Goal: Task Accomplishment & Management: Manage account settings

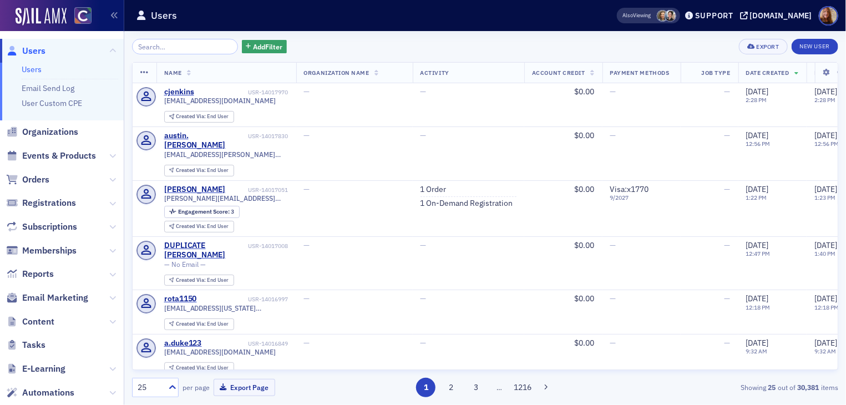
click at [28, 67] on link "Users" at bounding box center [32, 69] width 20 height 10
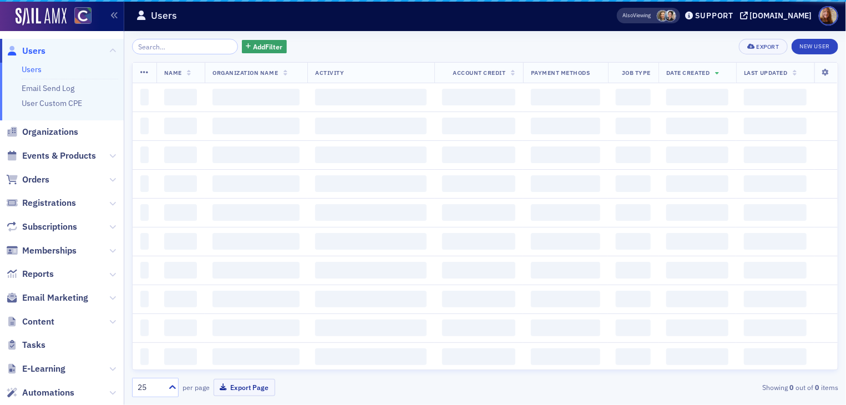
click at [148, 48] on input "search" at bounding box center [185, 47] width 106 height 16
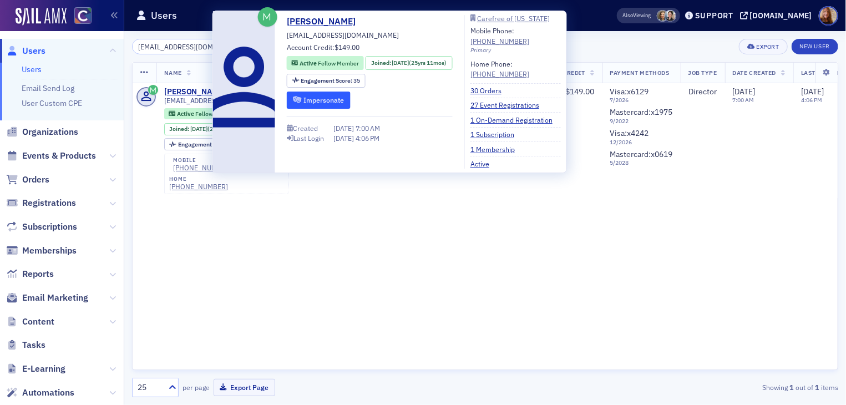
type input "[EMAIL_ADDRESS][DOMAIN_NAME]"
click at [313, 97] on button "Impersonate" at bounding box center [319, 100] width 64 height 17
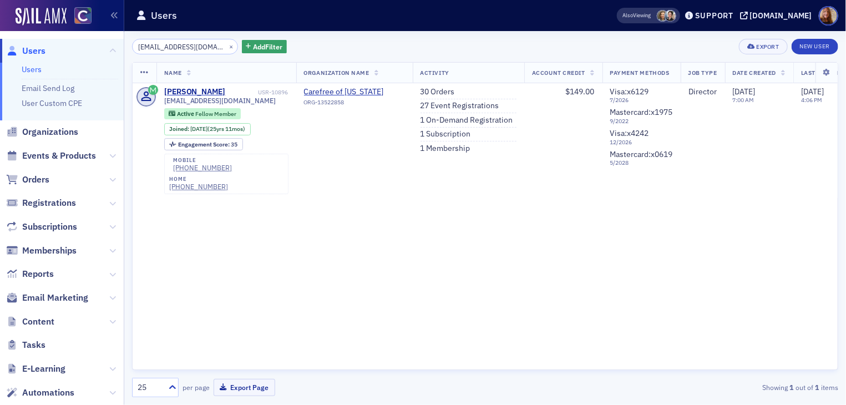
drag, startPoint x: 223, startPoint y: 311, endPoint x: 228, endPoint y: 305, distance: 8.2
click at [223, 310] on div "Name Organization Name Activity Account Credit Payment Methods Job Type Date Cr…" at bounding box center [485, 216] width 706 height 308
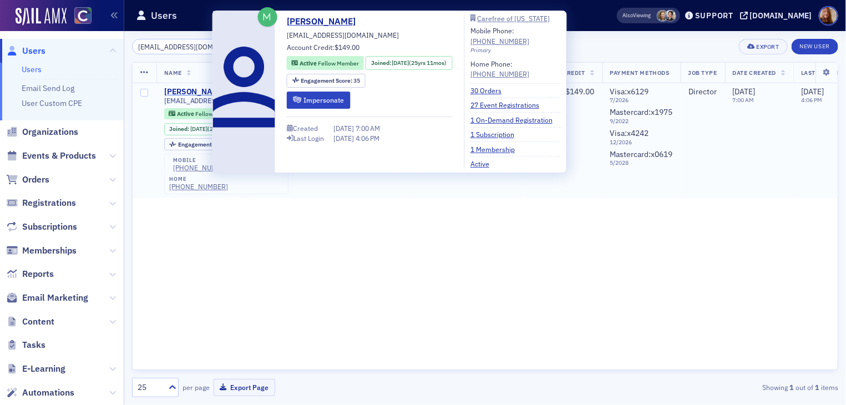
click at [192, 92] on div "[PERSON_NAME]" at bounding box center [195, 92] width 62 height 10
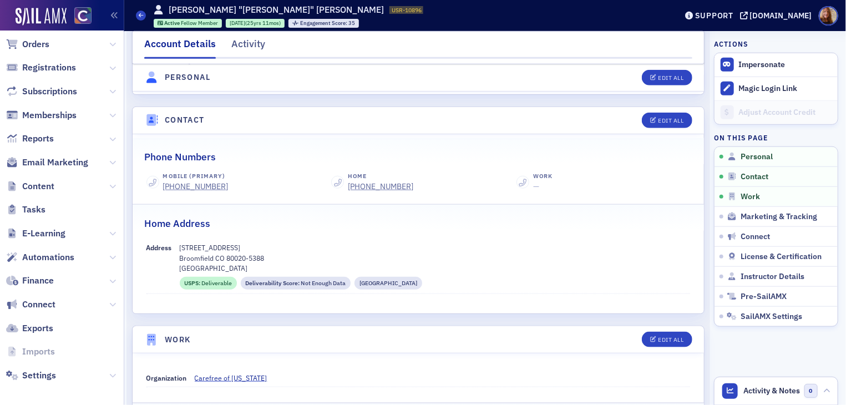
scroll to position [140, 0]
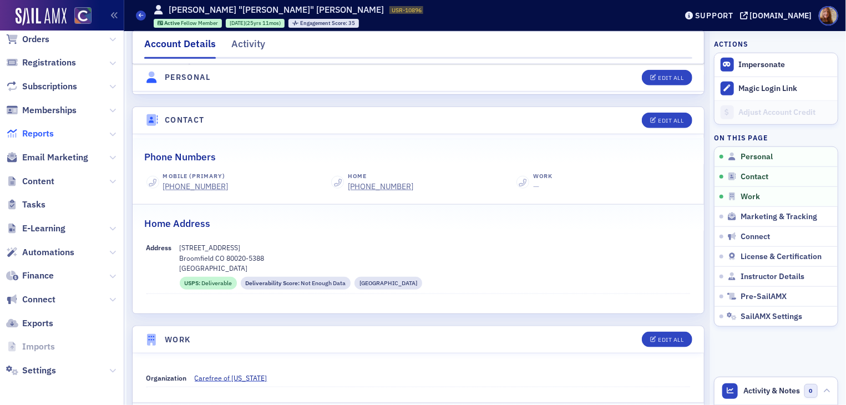
click at [42, 128] on span "Reports" at bounding box center [38, 134] width 32 height 12
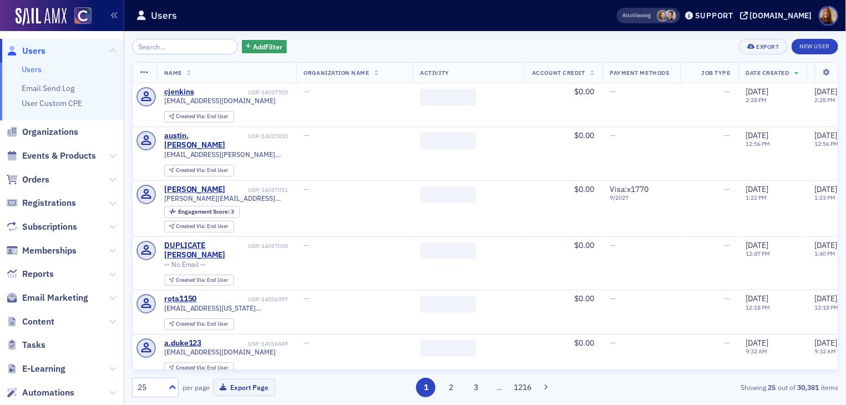
click at [168, 46] on input "search" at bounding box center [185, 47] width 106 height 16
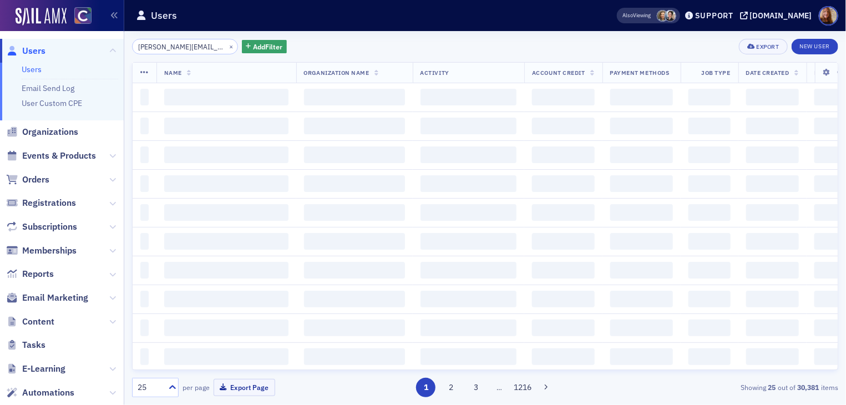
scroll to position [0, 17]
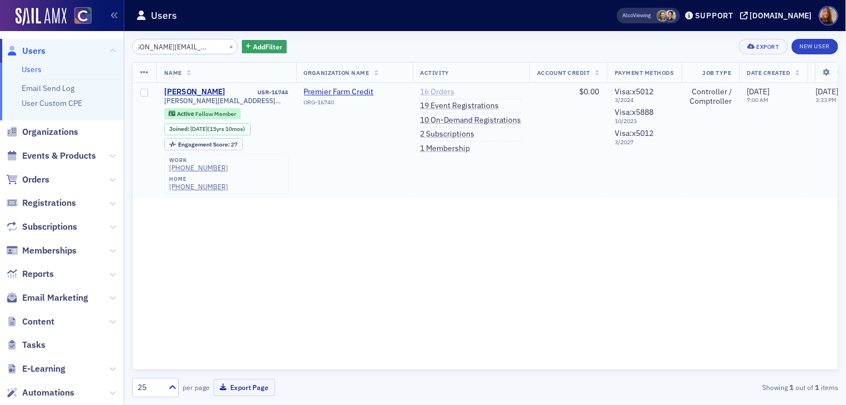
type input "sarah.lueck@premieraca.com"
click at [430, 90] on link "16 Orders" at bounding box center [438, 92] width 34 height 10
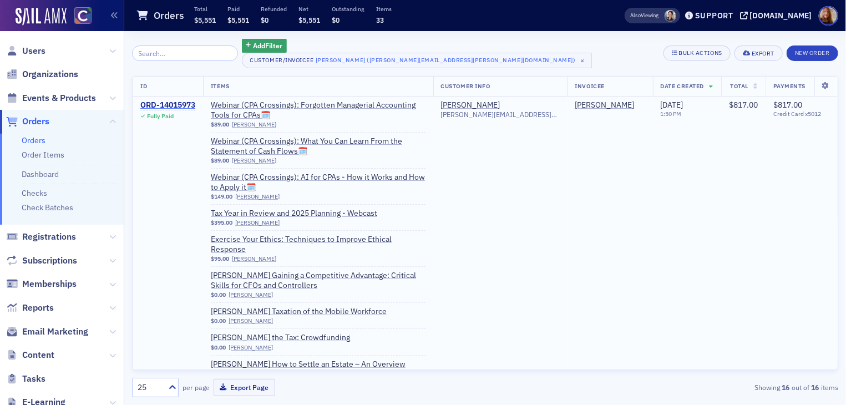
click at [180, 105] on div "ORD-14015973" at bounding box center [167, 105] width 55 height 10
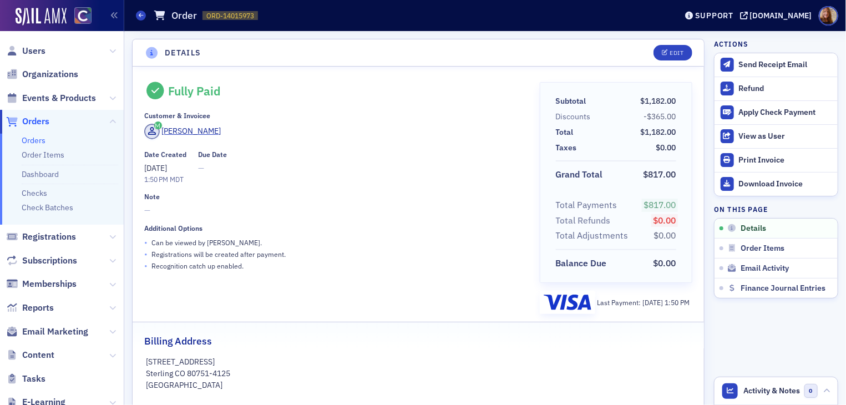
click at [40, 144] on link "Orders" at bounding box center [34, 140] width 24 height 10
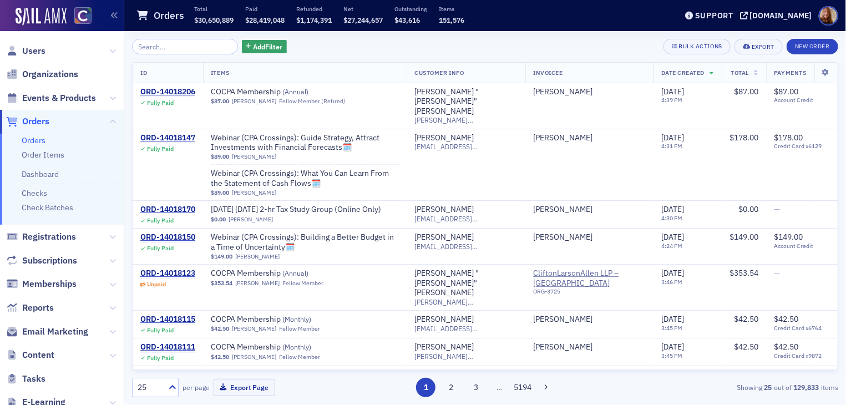
click at [179, 50] on input "search" at bounding box center [185, 47] width 106 height 16
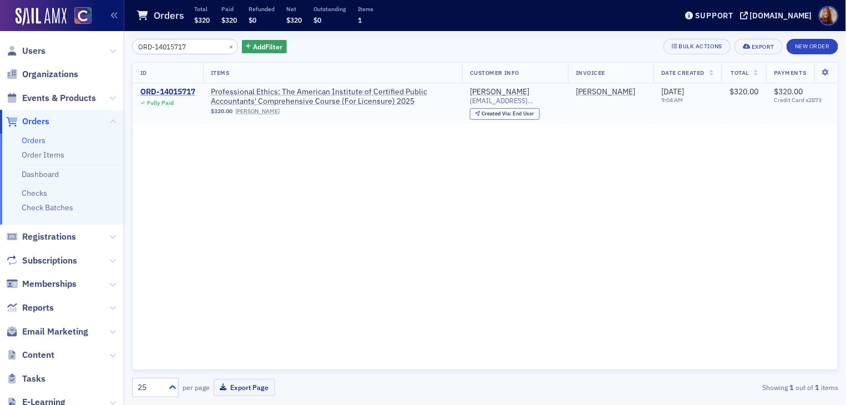
type input "ORD-14015717"
click at [194, 93] on div "ORD-14015717" at bounding box center [167, 92] width 55 height 10
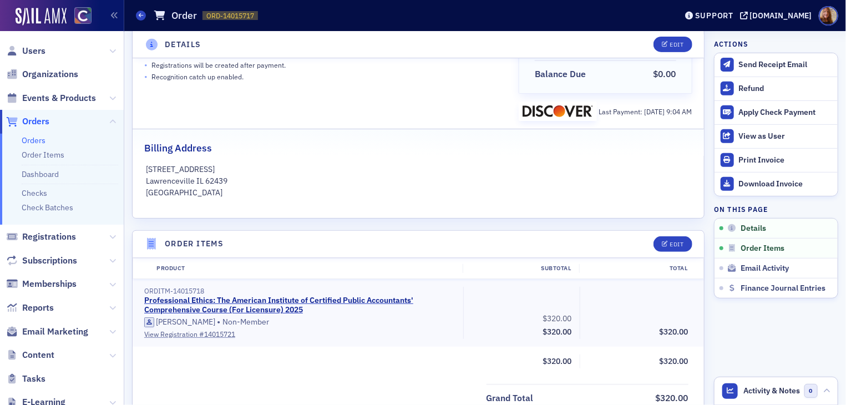
scroll to position [301, 0]
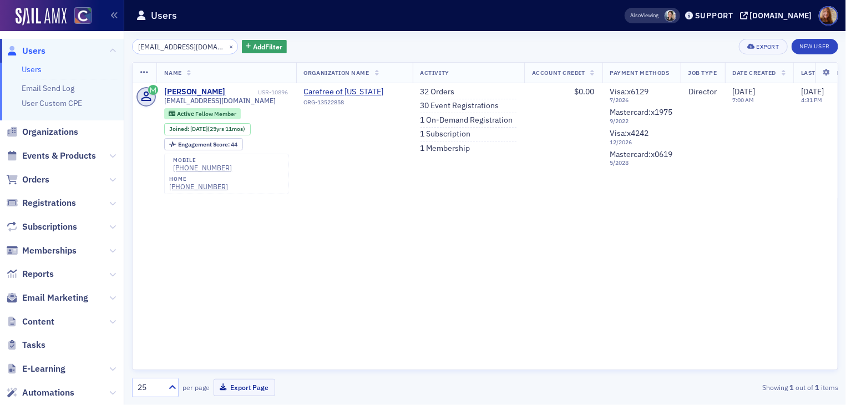
click at [159, 43] on input "[EMAIL_ADDRESS][DOMAIN_NAME]" at bounding box center [185, 47] width 106 height 16
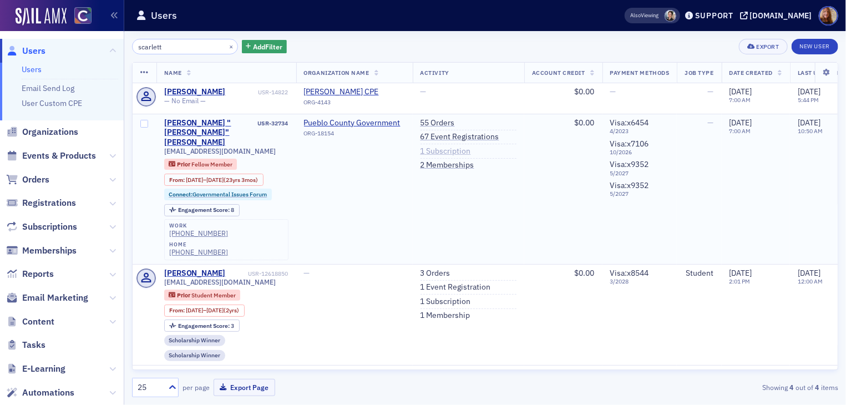
type input "scarlett"
click at [440, 152] on link "1 Subscription" at bounding box center [446, 152] width 50 height 10
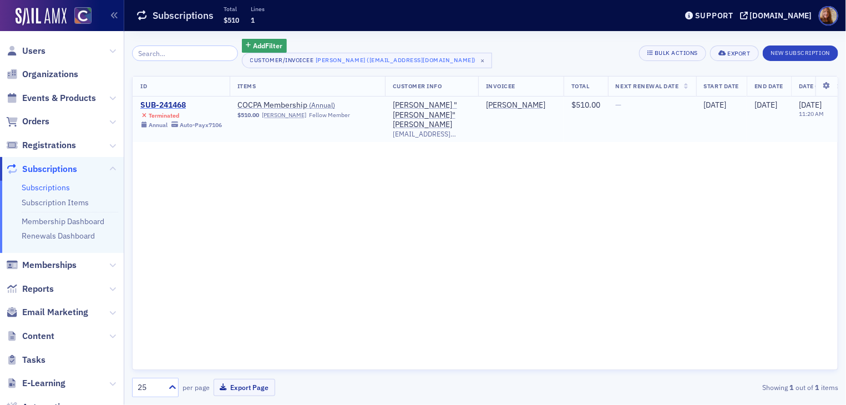
click at [160, 100] on div "SUB-241468" at bounding box center [181, 105] width 82 height 10
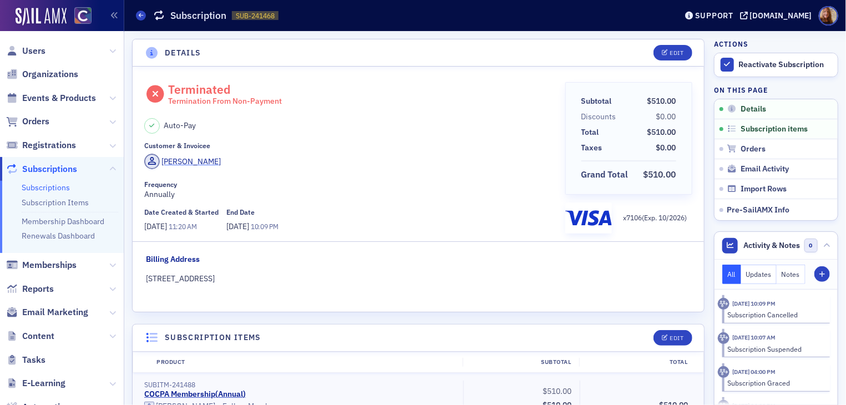
click at [188, 161] on div "Meg Scarlett" at bounding box center [191, 162] width 59 height 12
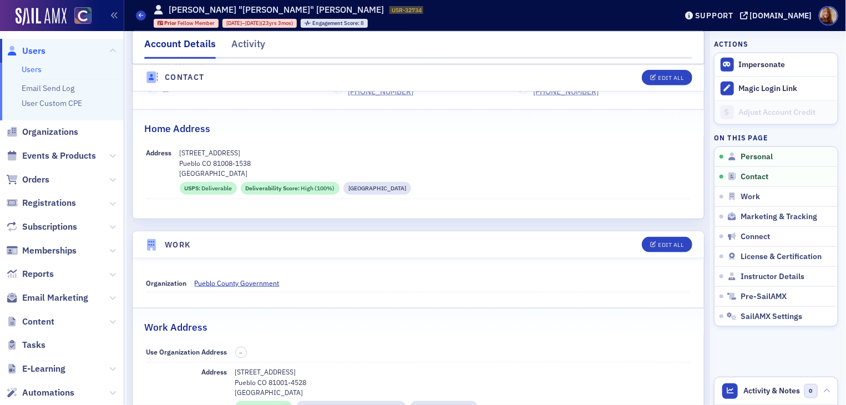
scroll to position [516, 0]
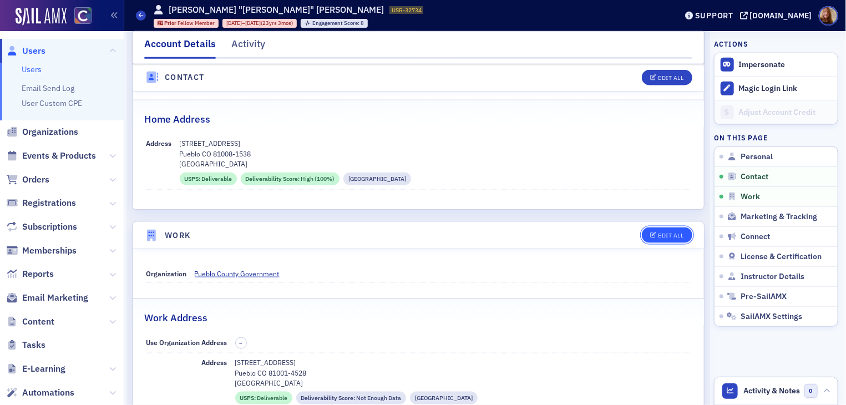
click at [650, 236] on icon "button" at bounding box center [653, 236] width 7 height 6
select select "US"
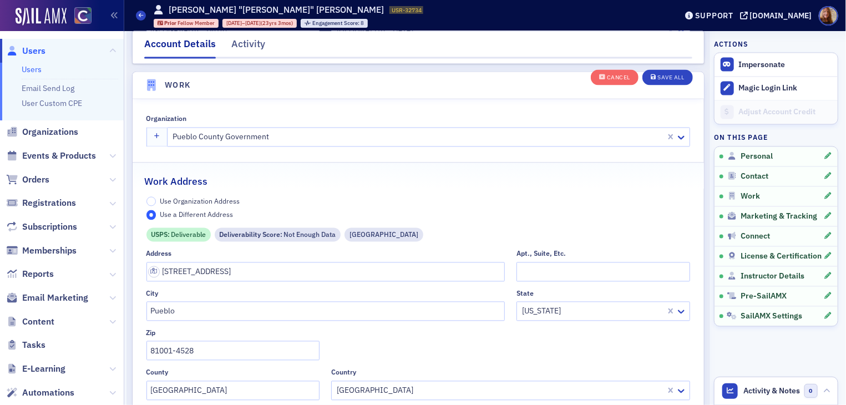
scroll to position [900, 0]
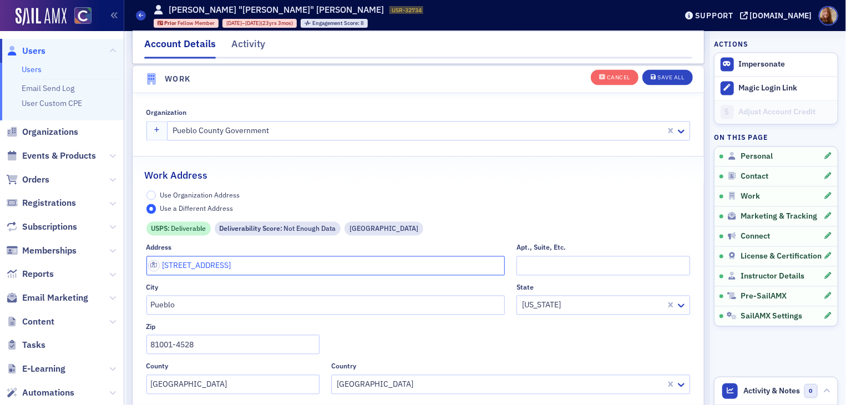
click at [213, 268] on input "1300 S Queens Ave" at bounding box center [326, 265] width 359 height 19
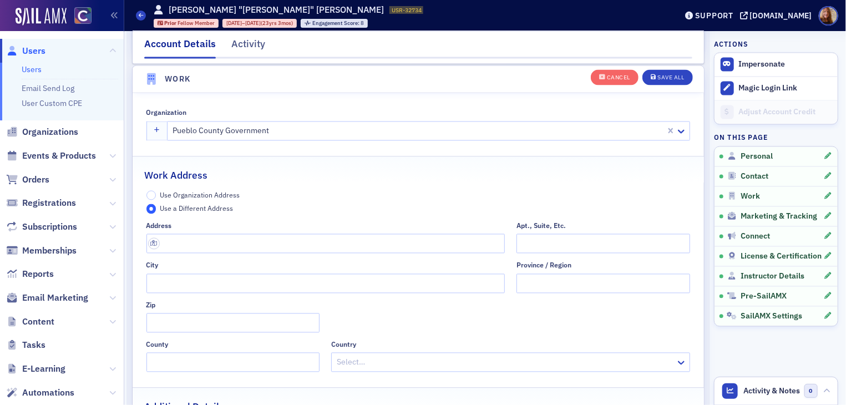
click at [199, 195] on span "Use Organization Address" at bounding box center [200, 195] width 80 height 9
click at [156, 195] on input "Use Organization Address" at bounding box center [152, 196] width 10 height 10
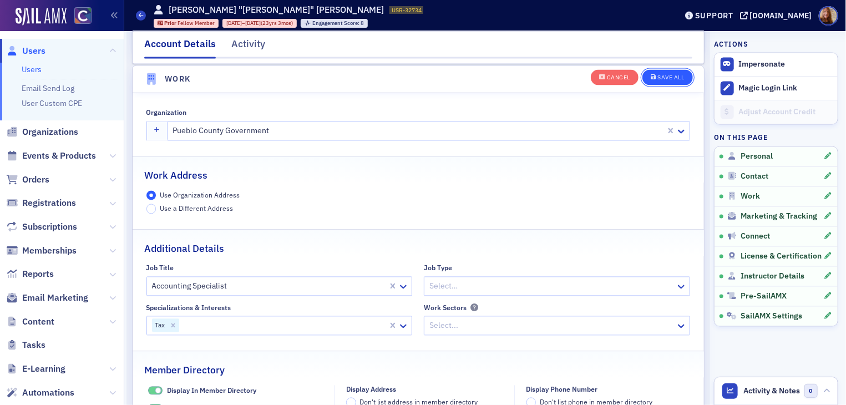
click at [661, 81] on div "Save All" at bounding box center [671, 78] width 27 height 6
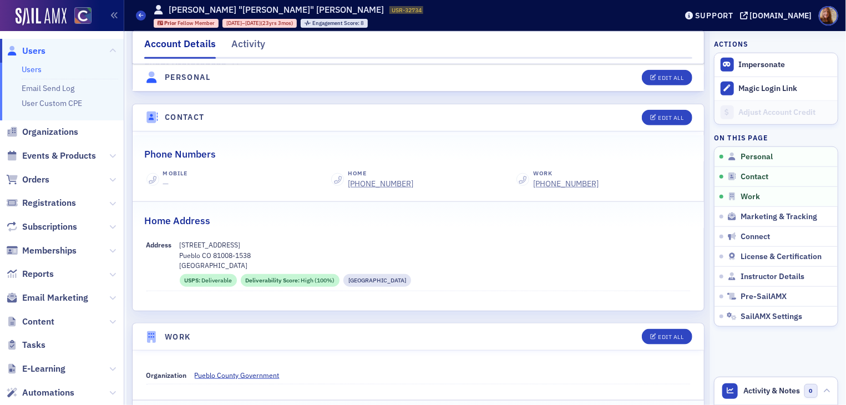
scroll to position [342, 0]
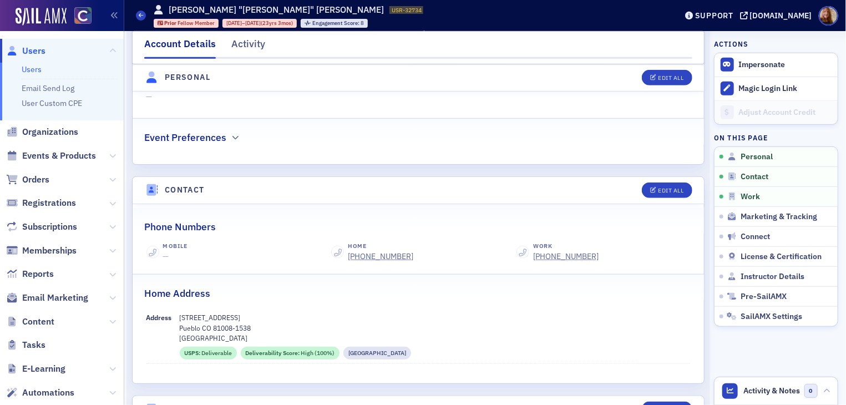
click at [36, 69] on link "Users" at bounding box center [32, 69] width 20 height 10
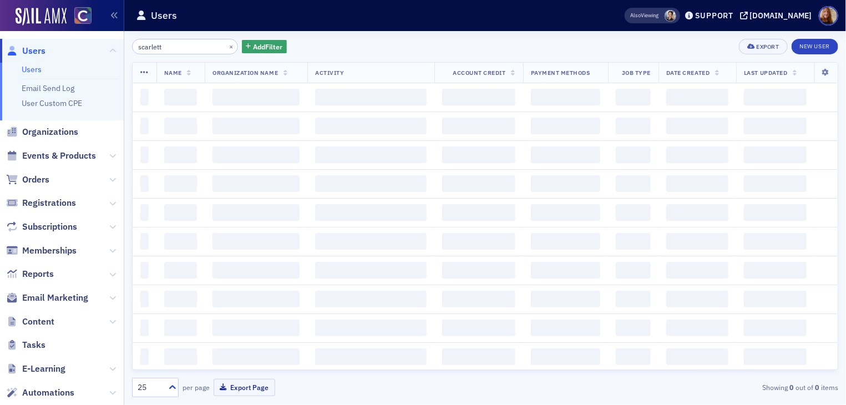
click at [167, 50] on input "scarlett" at bounding box center [185, 47] width 106 height 16
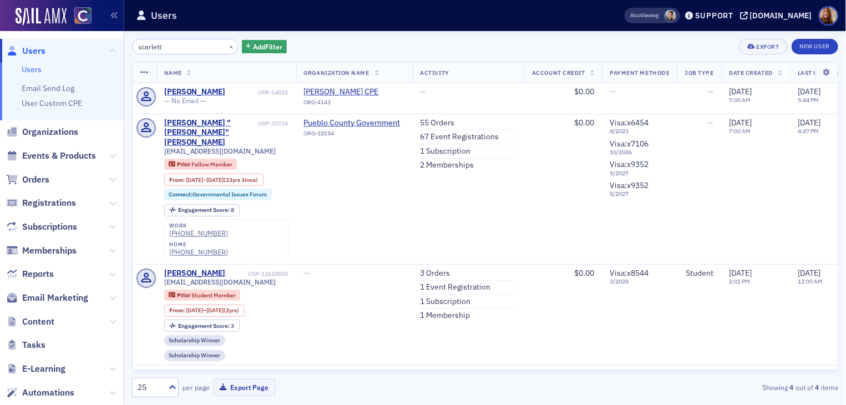
click at [167, 50] on input "scarlett" at bounding box center [185, 47] width 106 height 16
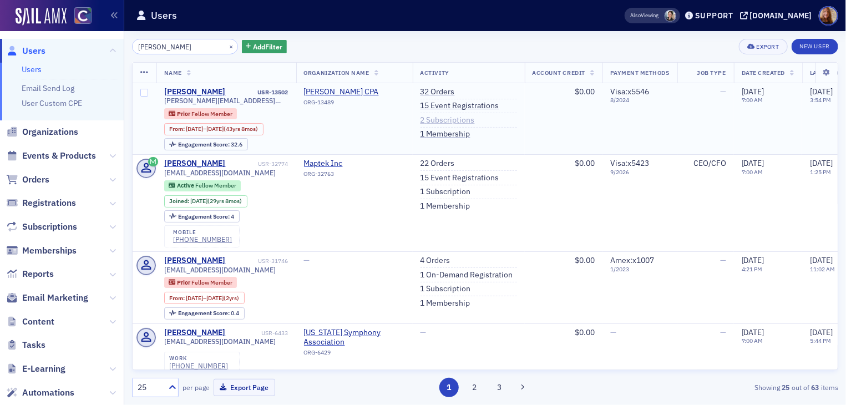
type input "norma robb"
click at [459, 120] on link "2 Subscriptions" at bounding box center [448, 120] width 54 height 10
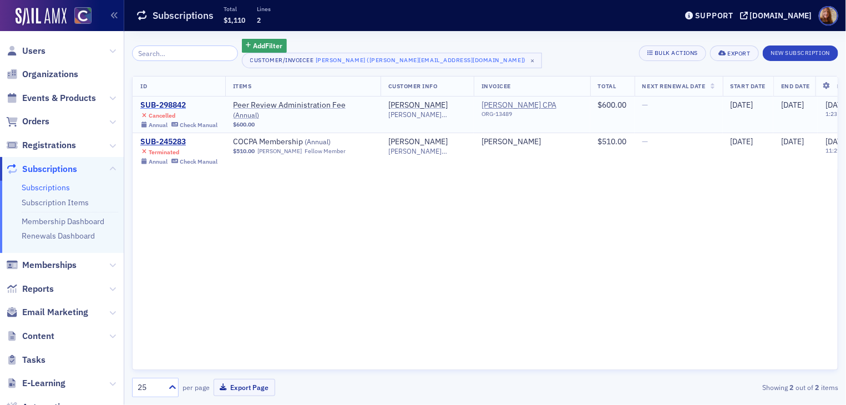
click at [161, 103] on div "SUB-298842" at bounding box center [178, 105] width 77 height 10
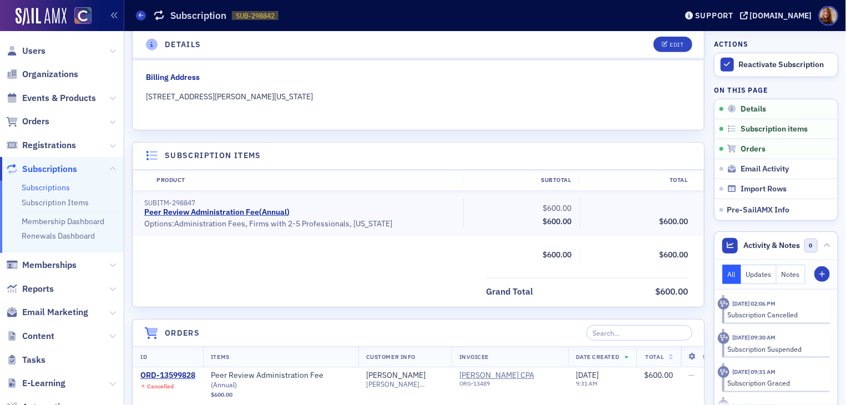
scroll to position [251, 0]
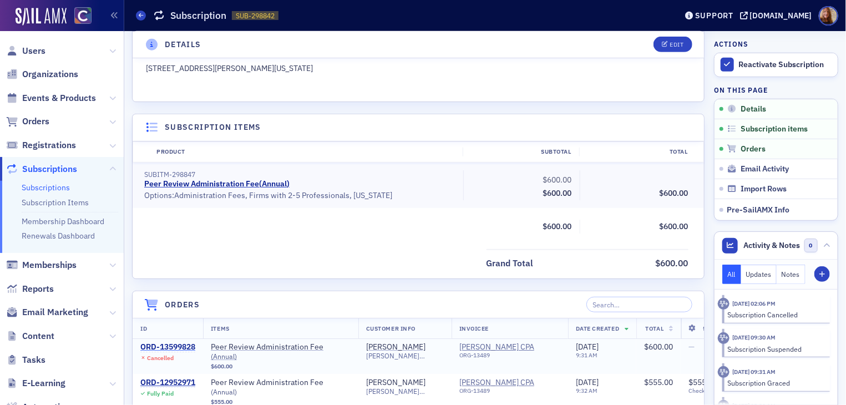
click at [180, 342] on div "ORD-13599828" at bounding box center [167, 347] width 55 height 10
click at [173, 344] on div "ORD-13599828" at bounding box center [167, 347] width 55 height 10
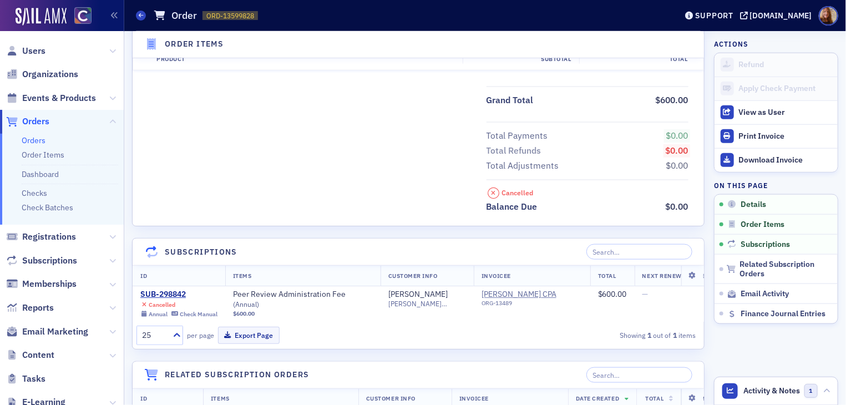
scroll to position [483, 0]
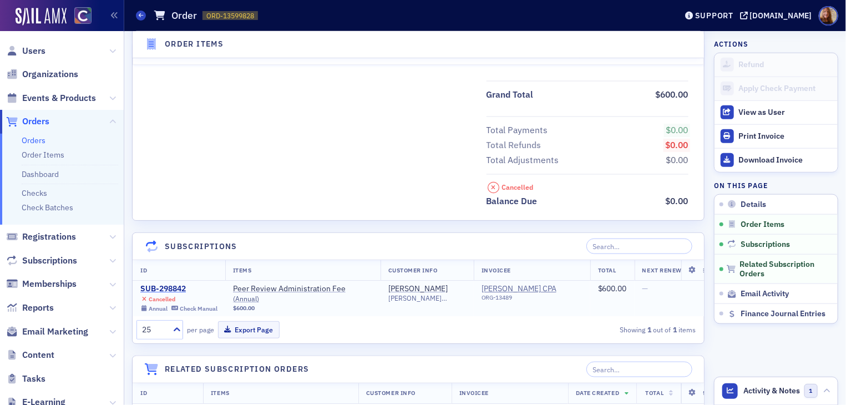
click at [162, 287] on div "SUB-298842" at bounding box center [178, 289] width 77 height 10
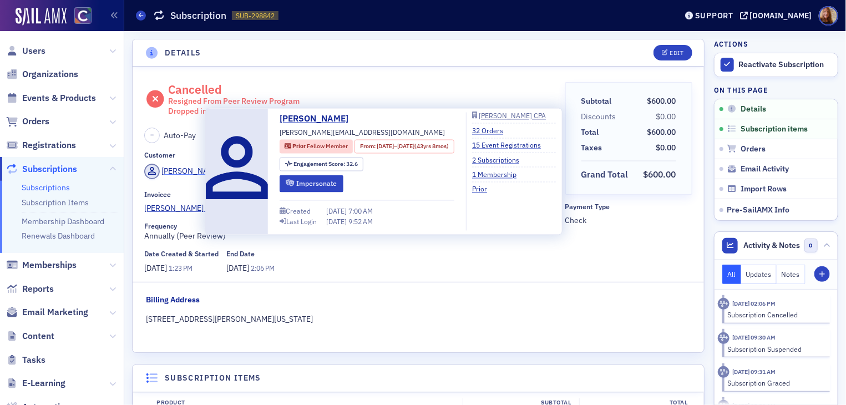
click at [187, 170] on div "Norma Robb" at bounding box center [191, 171] width 59 height 12
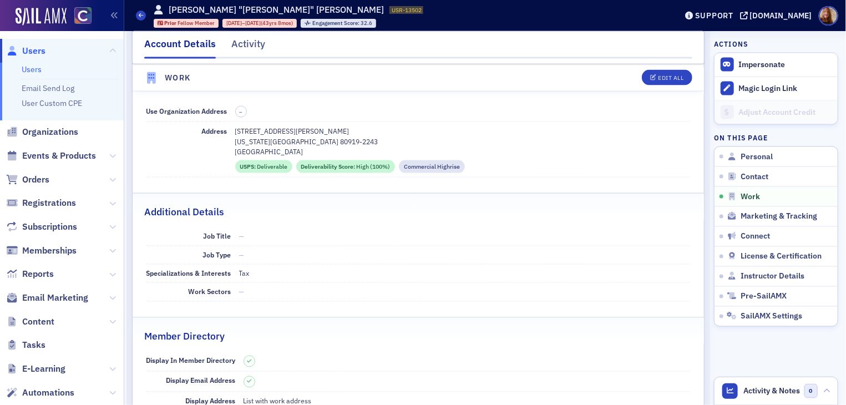
scroll to position [759, 0]
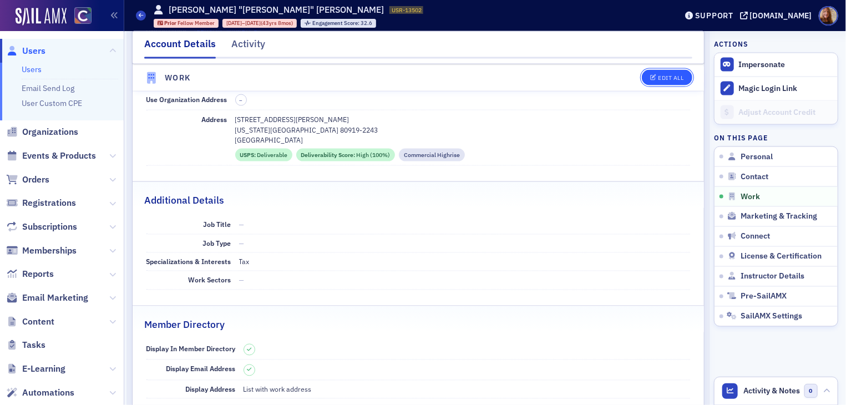
click at [658, 83] on button "Edit All" at bounding box center [667, 78] width 50 height 16
select select "US"
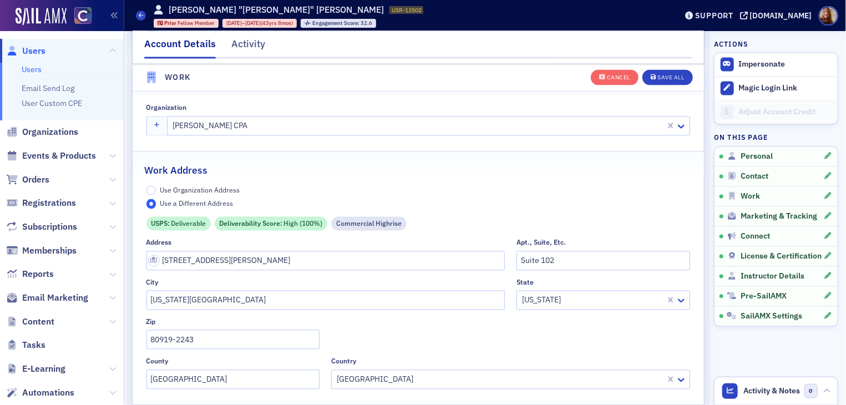
scroll to position [900, 0]
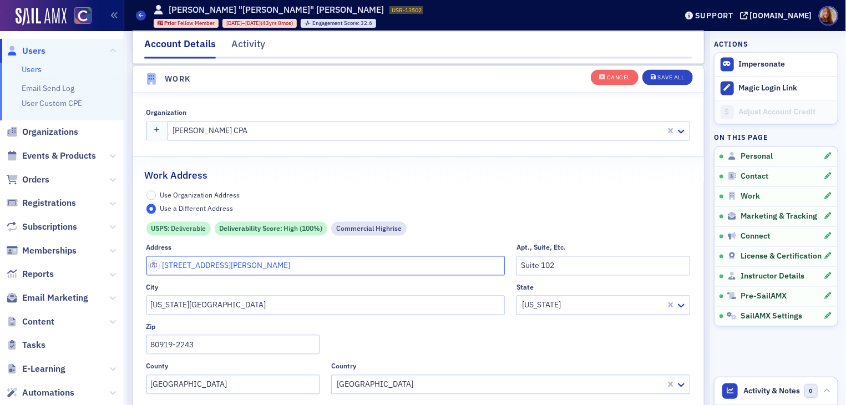
click at [191, 265] on input "5825 Delmonico Drive" at bounding box center [326, 265] width 359 height 19
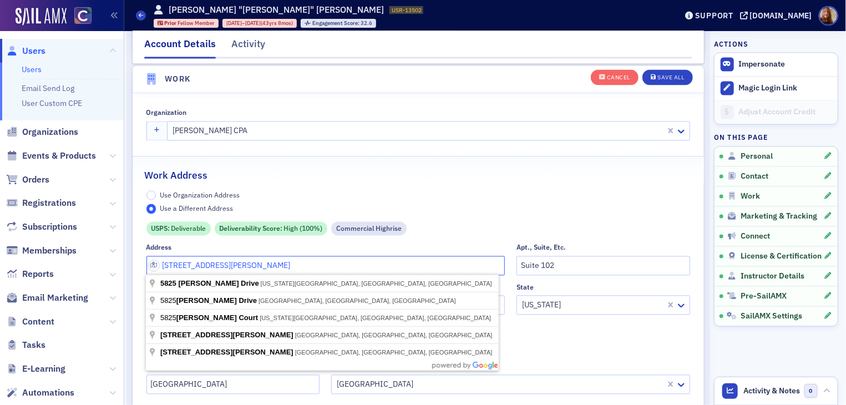
click at [191, 265] on input "5825 Delmonico Drive" at bounding box center [326, 265] width 359 height 19
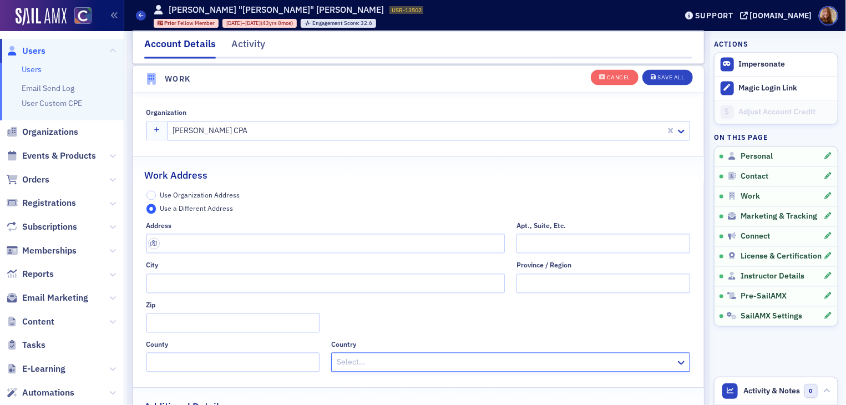
click at [214, 194] on span "Use Organization Address" at bounding box center [200, 195] width 80 height 9
click at [156, 194] on input "Use Organization Address" at bounding box center [152, 196] width 10 height 10
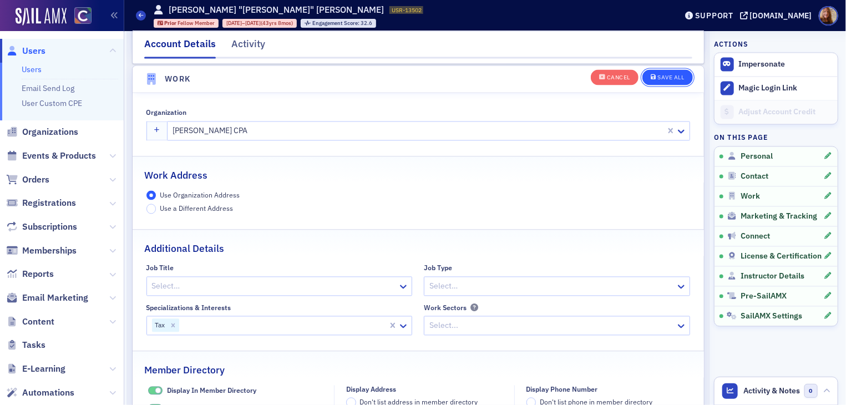
click at [658, 78] on div "Save All" at bounding box center [671, 78] width 27 height 6
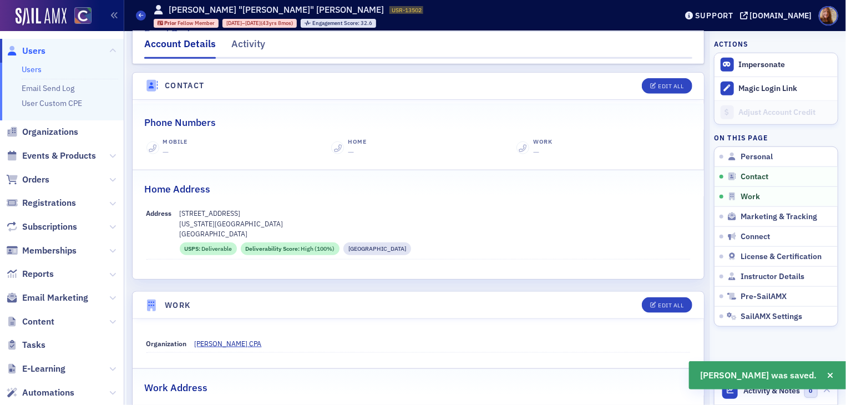
scroll to position [436, 0]
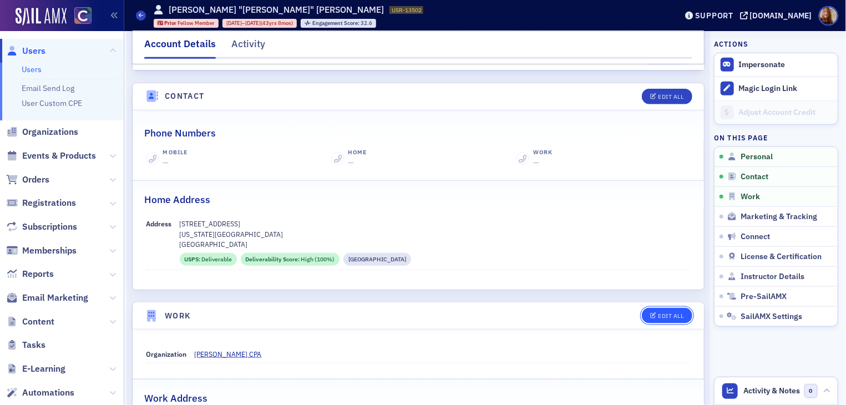
click at [665, 314] on div "Edit All" at bounding box center [671, 316] width 26 height 6
select select "US"
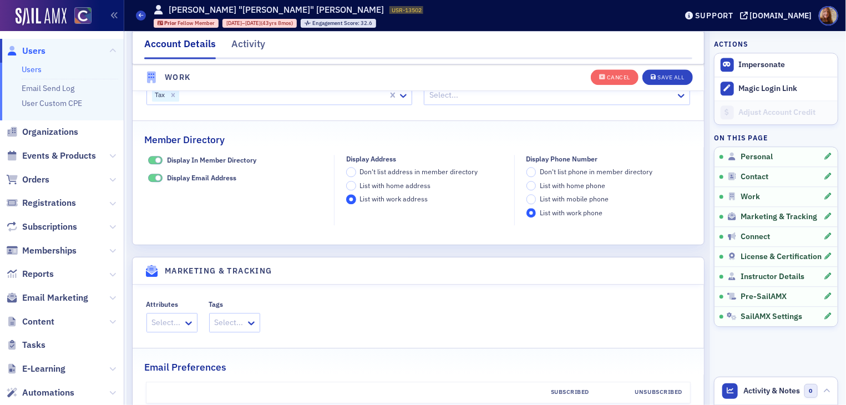
scroll to position [739, 0]
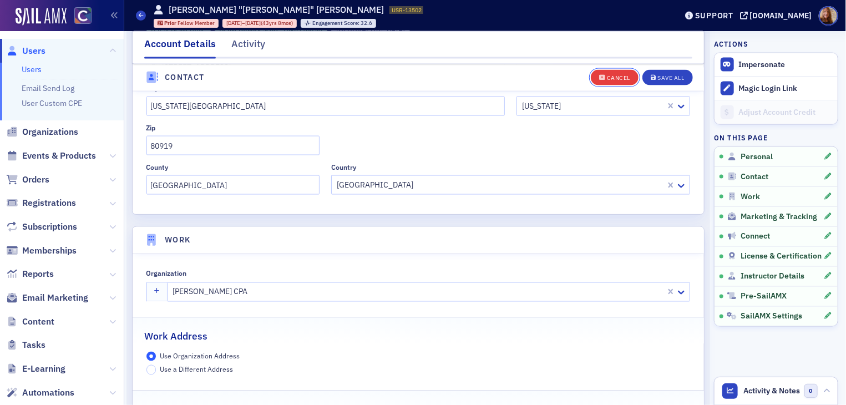
click at [607, 78] on div "Cancel" at bounding box center [618, 78] width 23 height 6
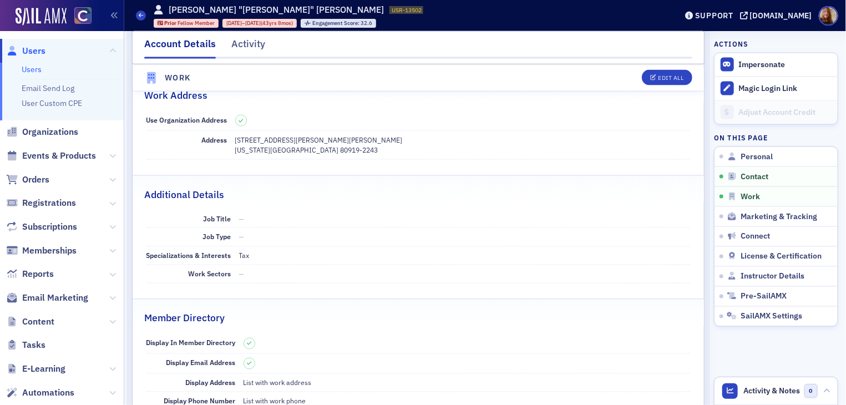
scroll to position [639, 0]
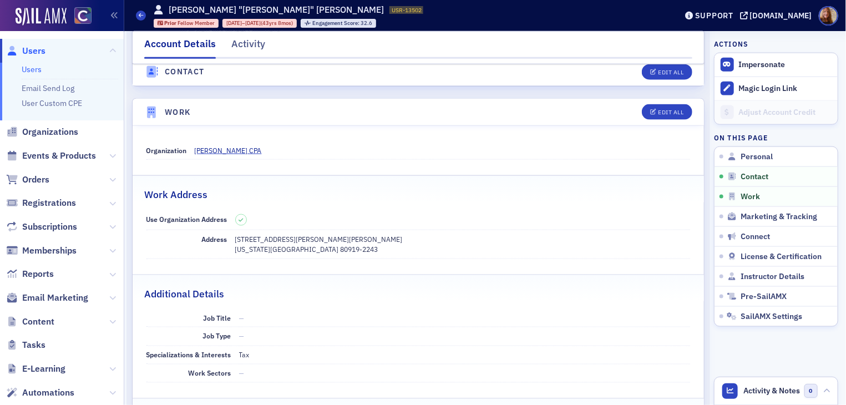
click at [45, 71] on li "Users" at bounding box center [70, 69] width 97 height 11
click at [39, 70] on link "Users" at bounding box center [32, 69] width 20 height 10
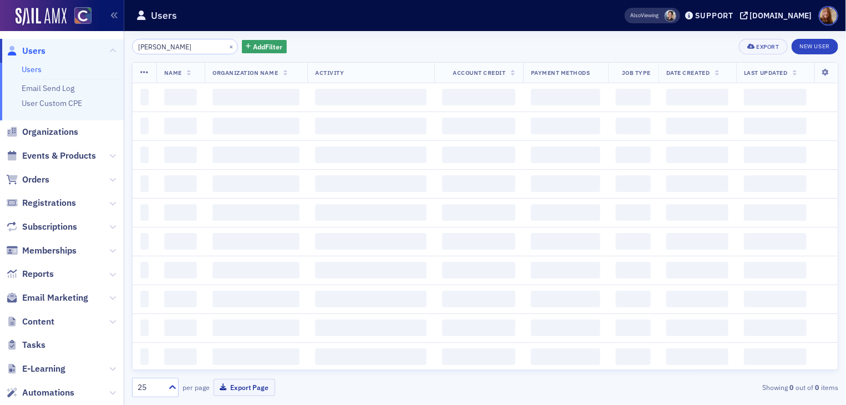
click at [168, 47] on input "norma robb" at bounding box center [185, 47] width 106 height 16
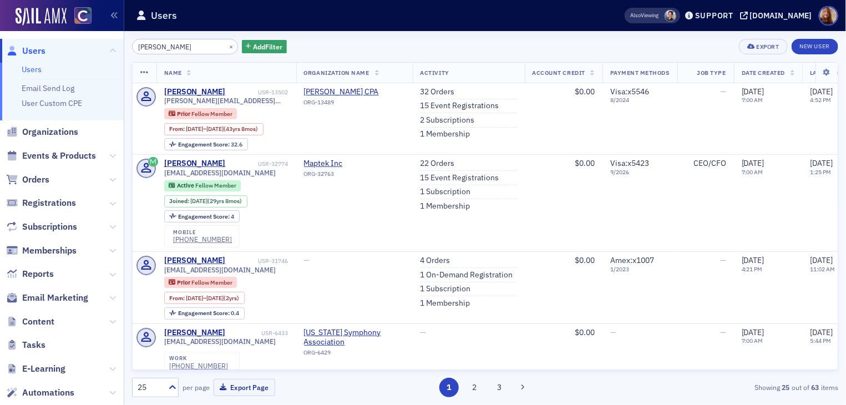
click at [168, 47] on input "norma robb" at bounding box center [185, 47] width 106 height 16
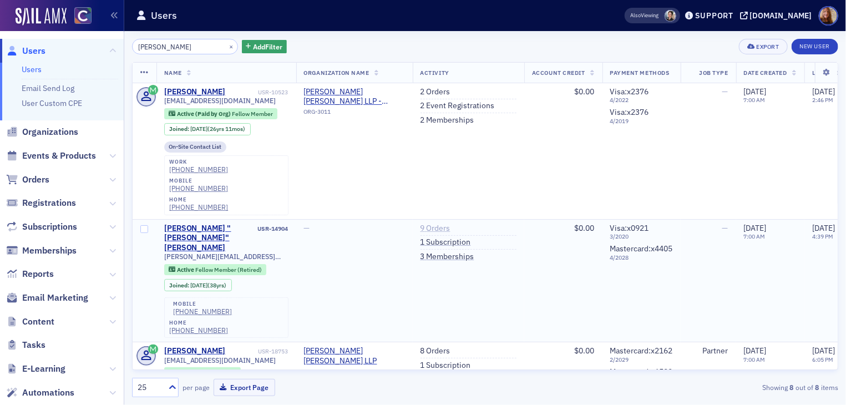
type input "Callahan"
click at [432, 224] on link "9 Orders" at bounding box center [436, 229] width 30 height 10
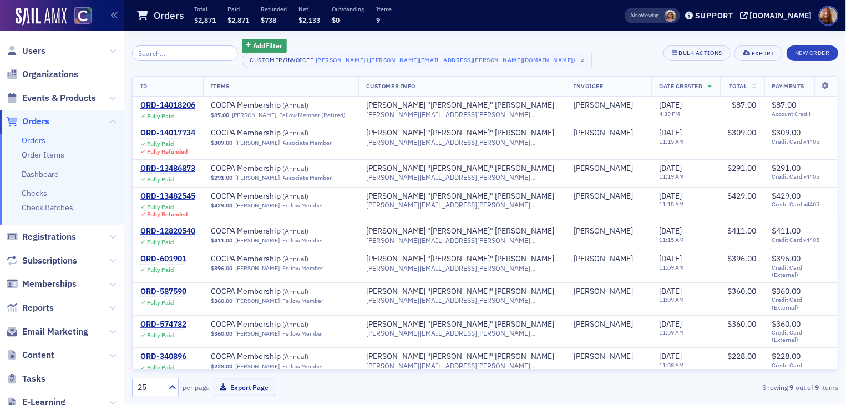
click at [24, 142] on link "Orders" at bounding box center [34, 140] width 24 height 10
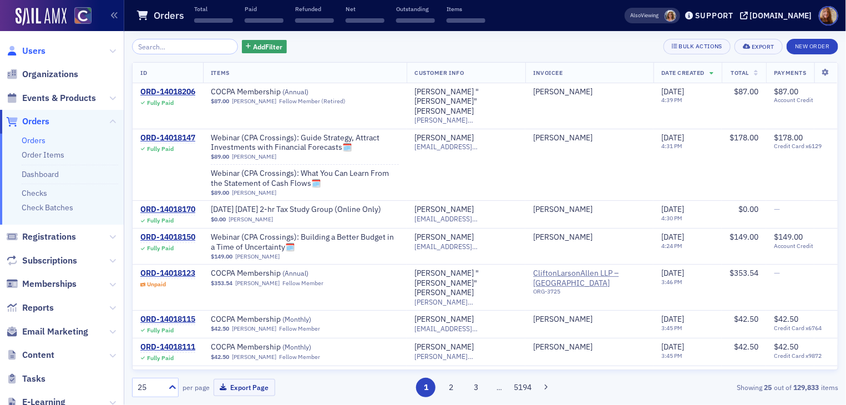
click at [34, 46] on span "Users" at bounding box center [33, 51] width 23 height 12
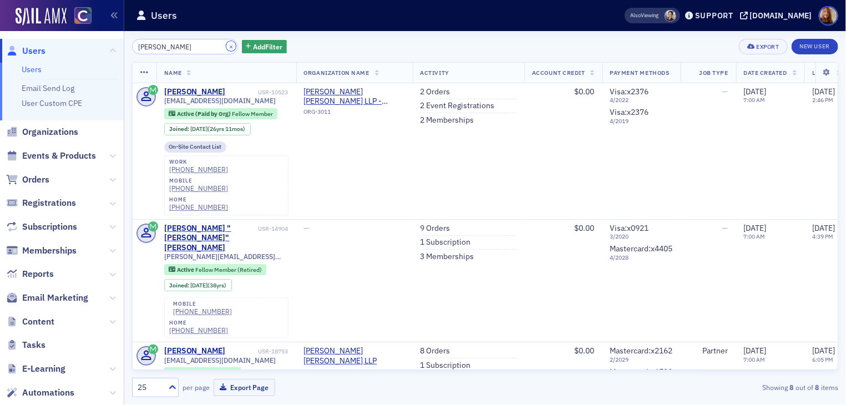
click at [226, 47] on button "×" at bounding box center [231, 46] width 10 height 10
